Goal: Navigation & Orientation: Find specific page/section

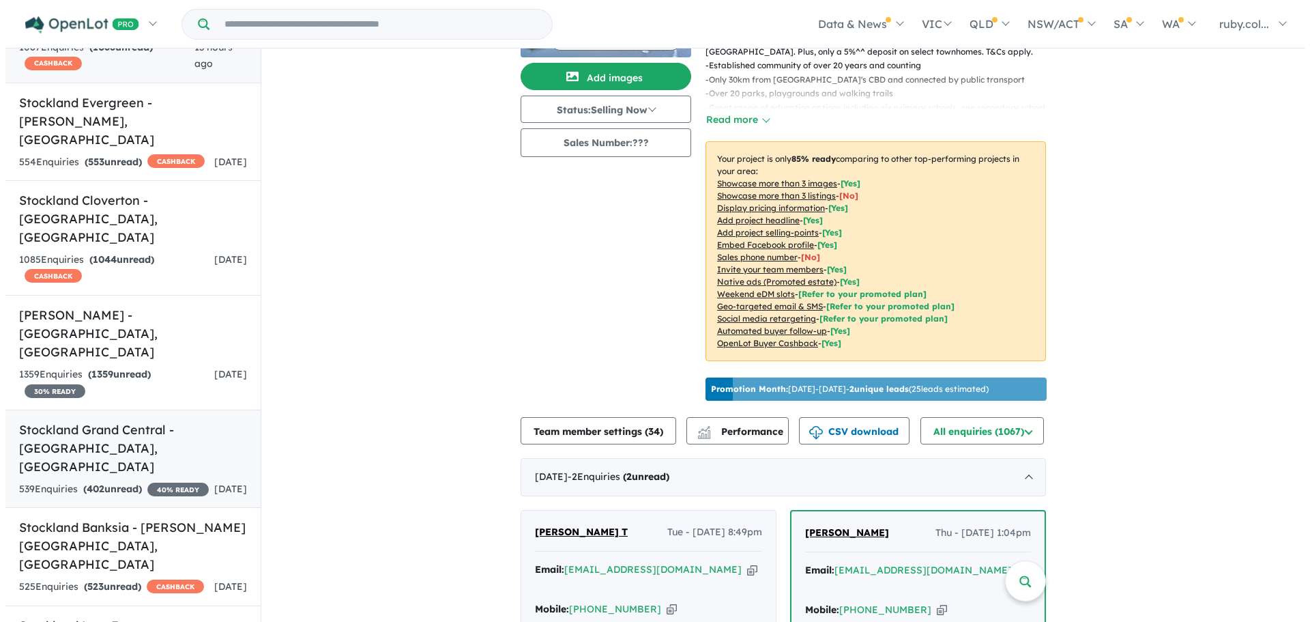
scroll to position [2, 0]
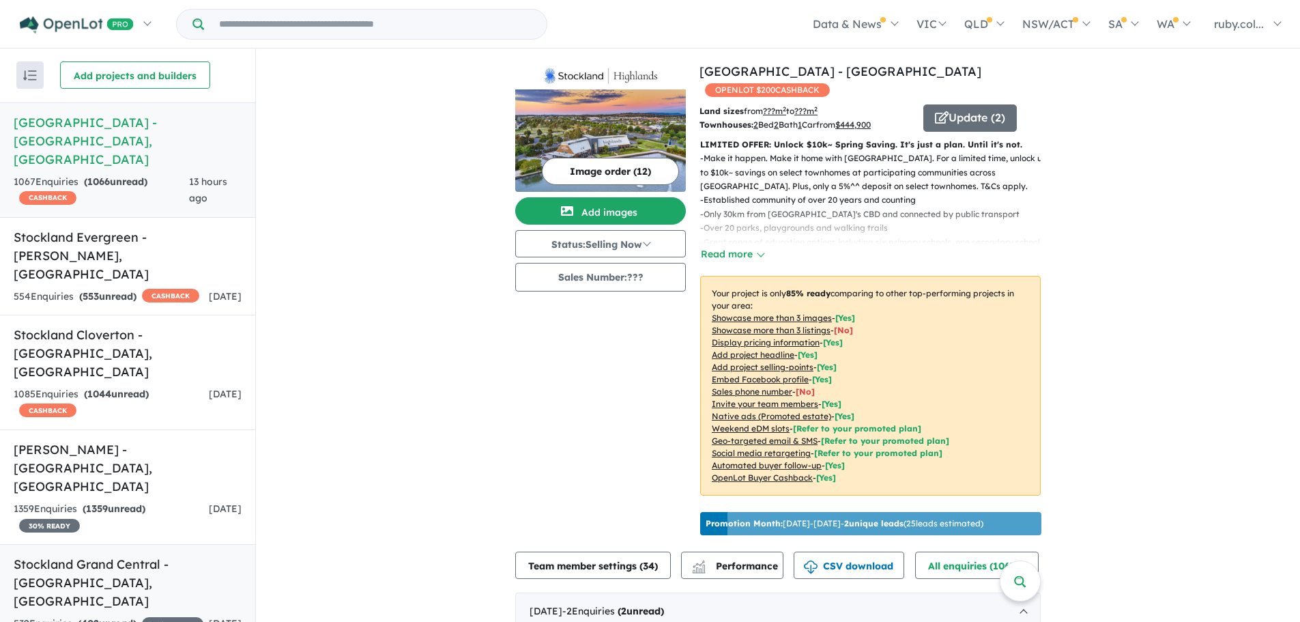
click at [120, 555] on h5 "Stockland Grand Central - [GEOGRAPHIC_DATA] , [GEOGRAPHIC_DATA]" at bounding box center [128, 582] width 228 height 55
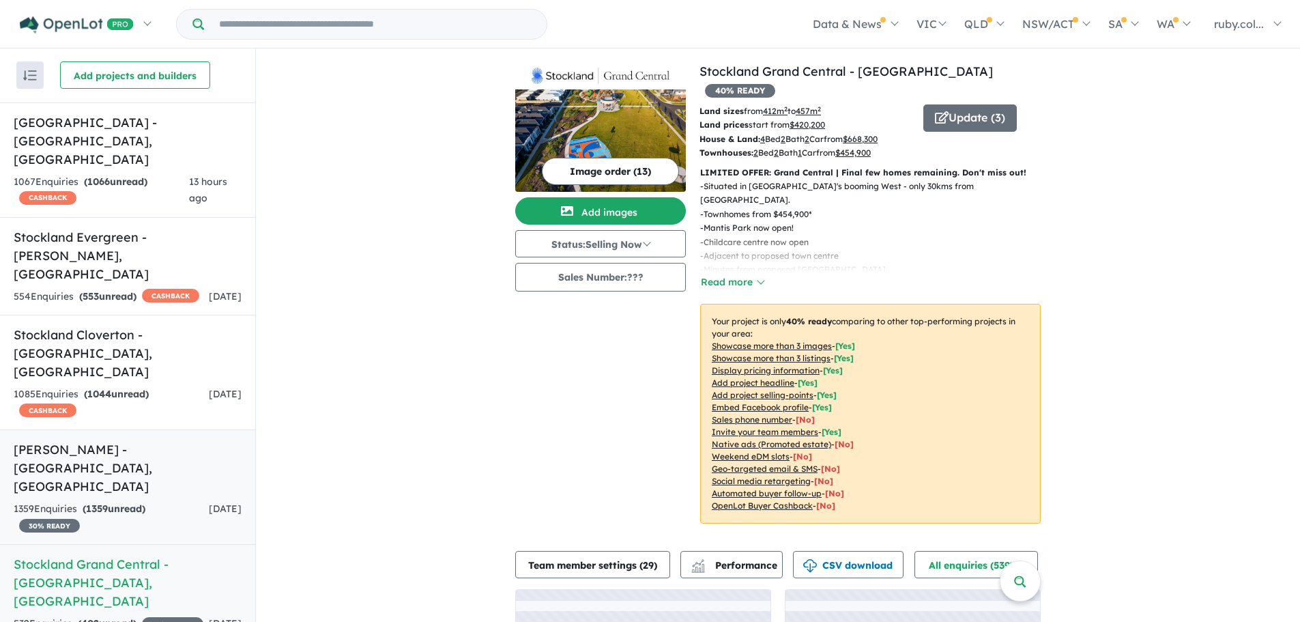
click at [154, 501] on div "1359 Enquir ies ( 1359 unread) 30 % READY" at bounding box center [111, 517] width 195 height 33
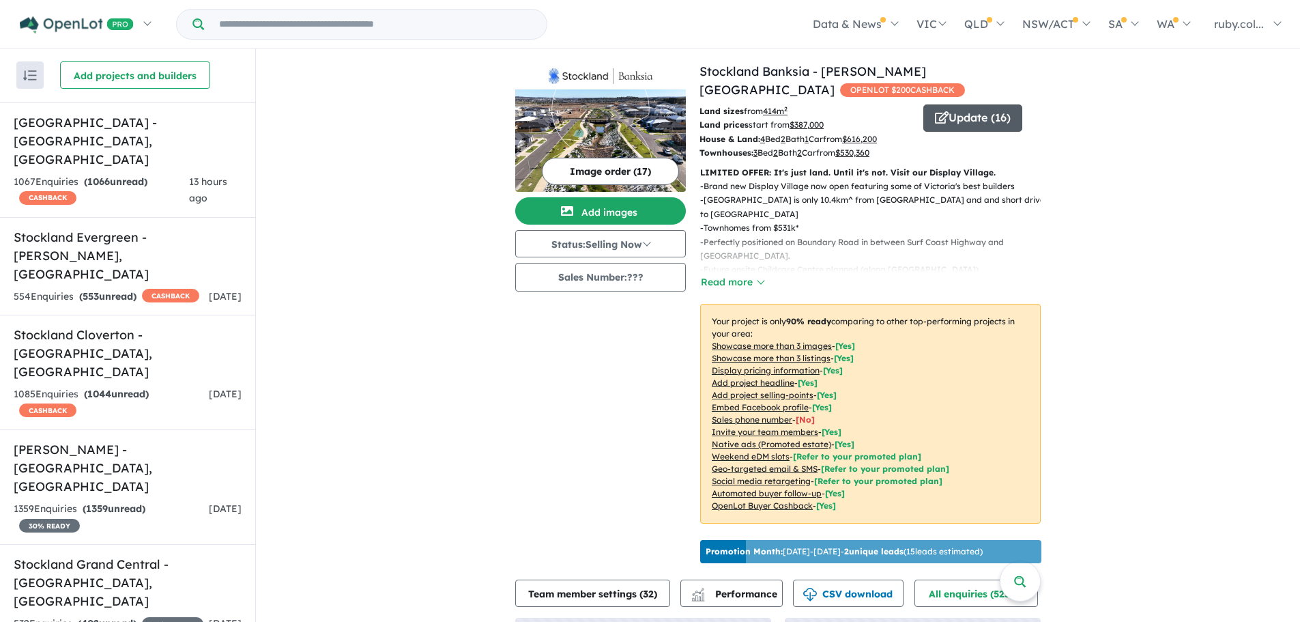
click at [970, 125] on button "Update ( 16 )" at bounding box center [972, 117] width 99 height 27
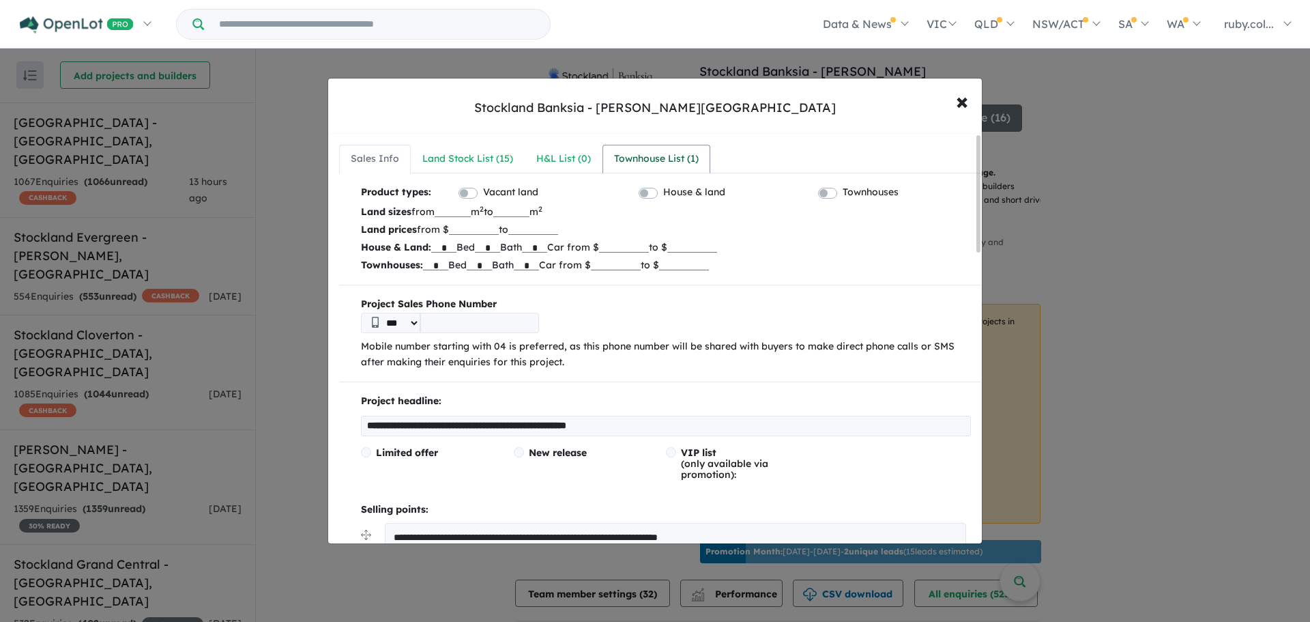
click at [668, 157] on div "Townhouse List ( 1 )" at bounding box center [656, 159] width 85 height 16
